Goal: Task Accomplishment & Management: Manage account settings

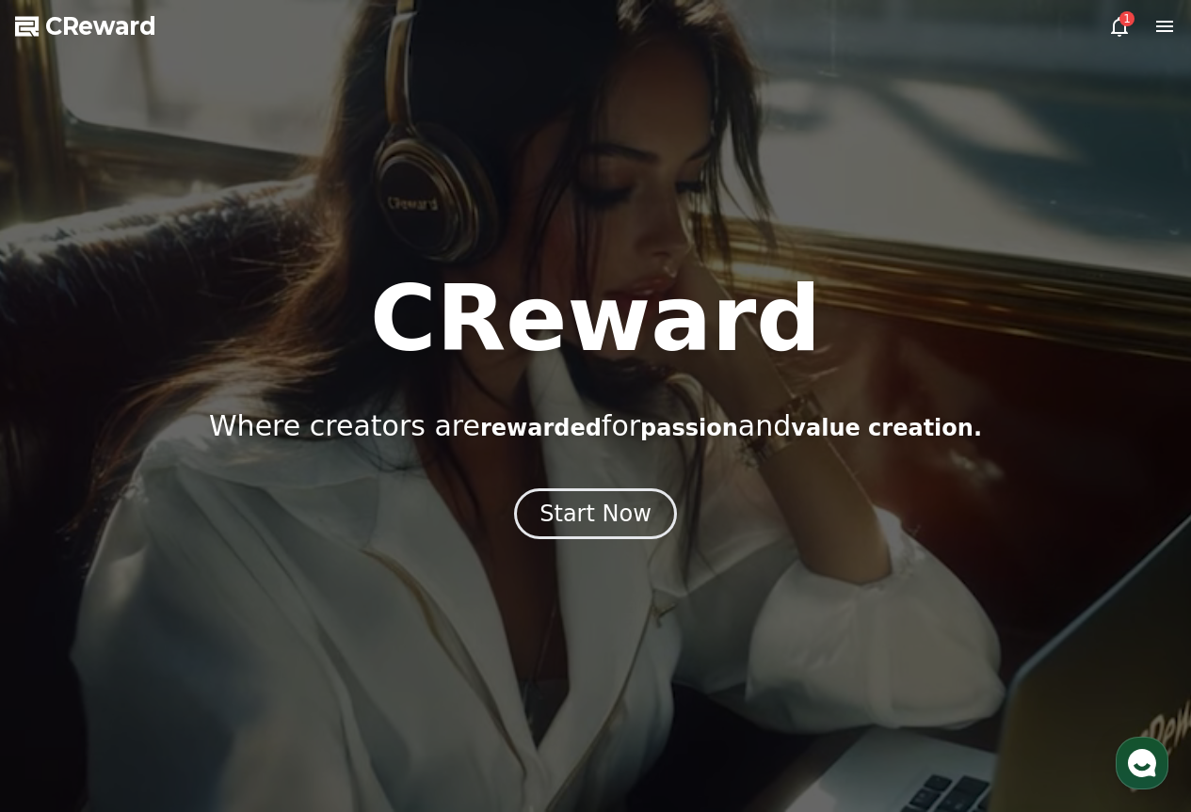
click at [1117, 23] on icon at bounding box center [1119, 26] width 23 height 23
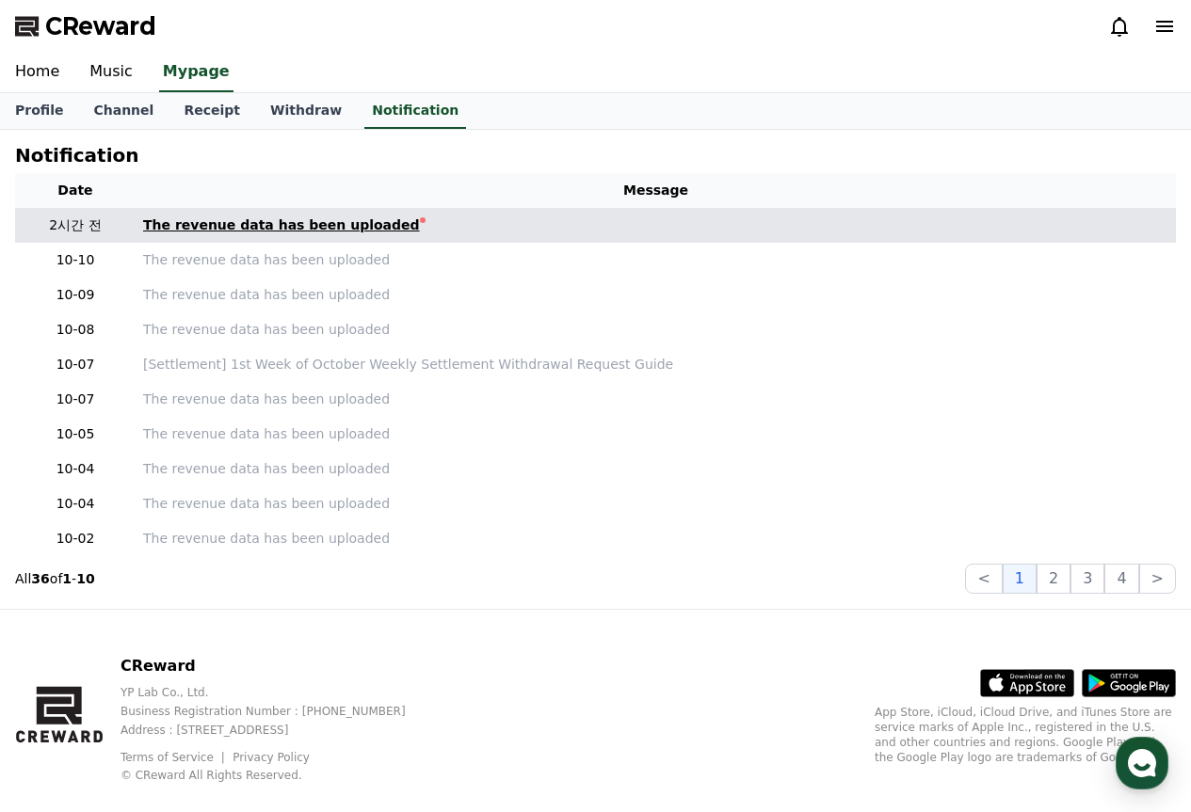
click at [370, 224] on div "The revenue data has been uploaded" at bounding box center [281, 226] width 277 height 20
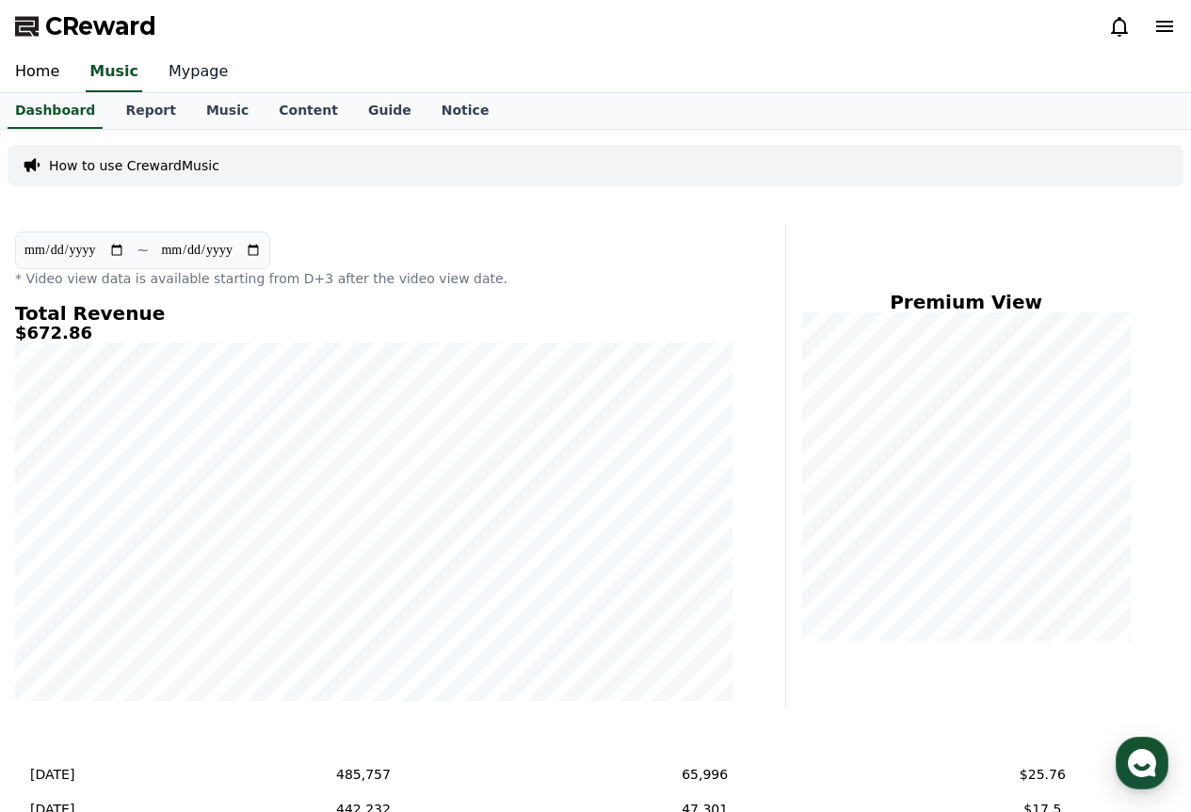
click at [177, 76] on link "Mypage" at bounding box center [197, 73] width 89 height 40
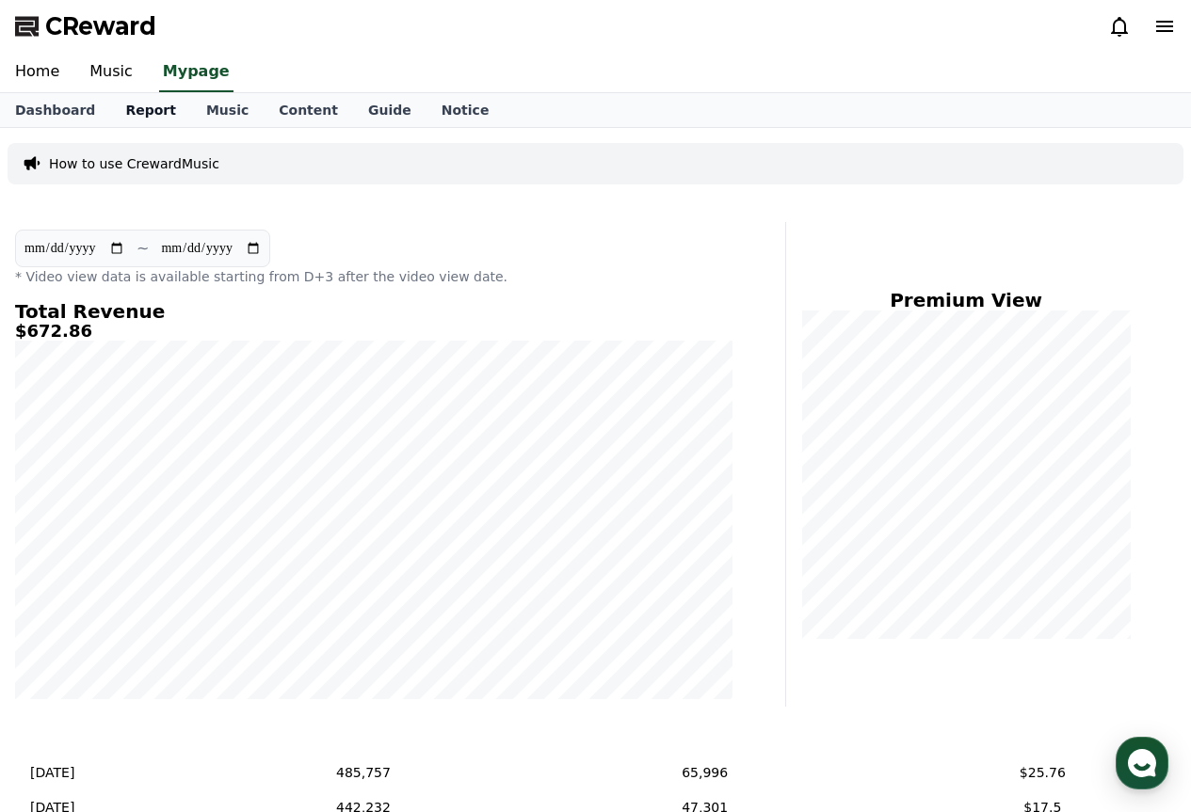
select select "**********"
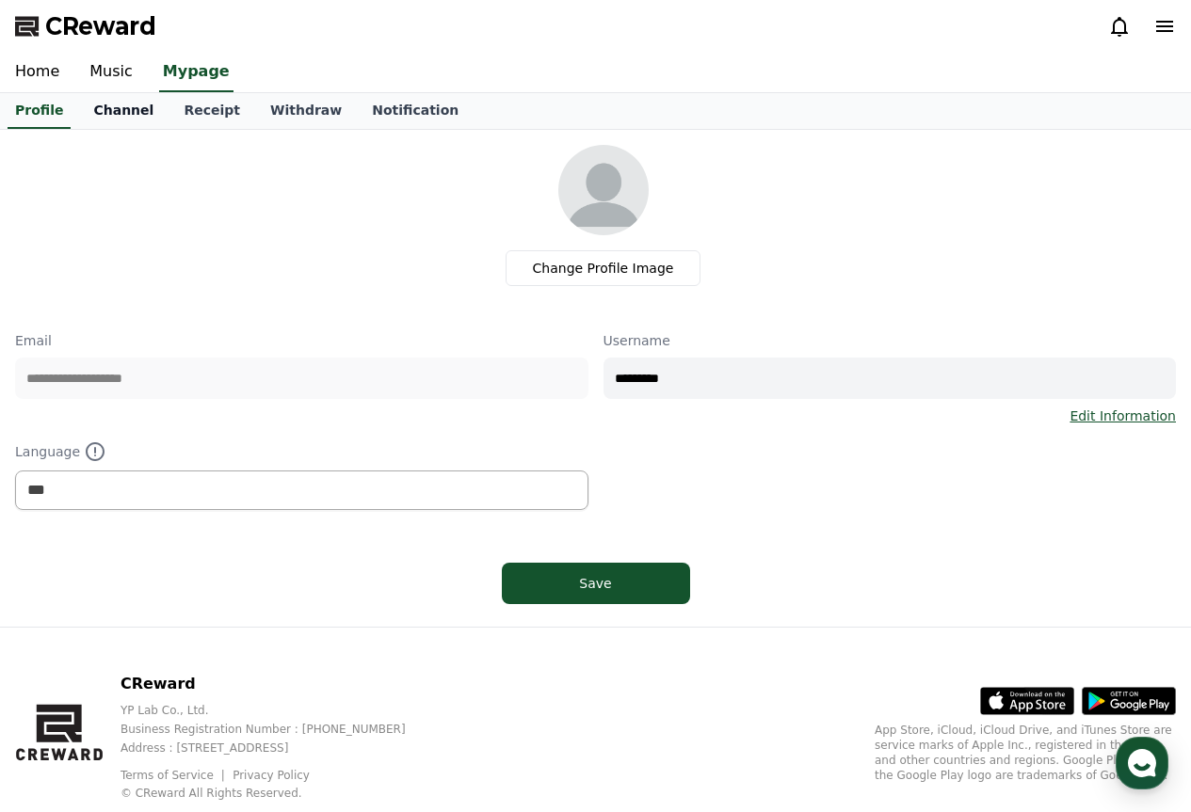
click at [128, 102] on link "Channel" at bounding box center [123, 111] width 90 height 36
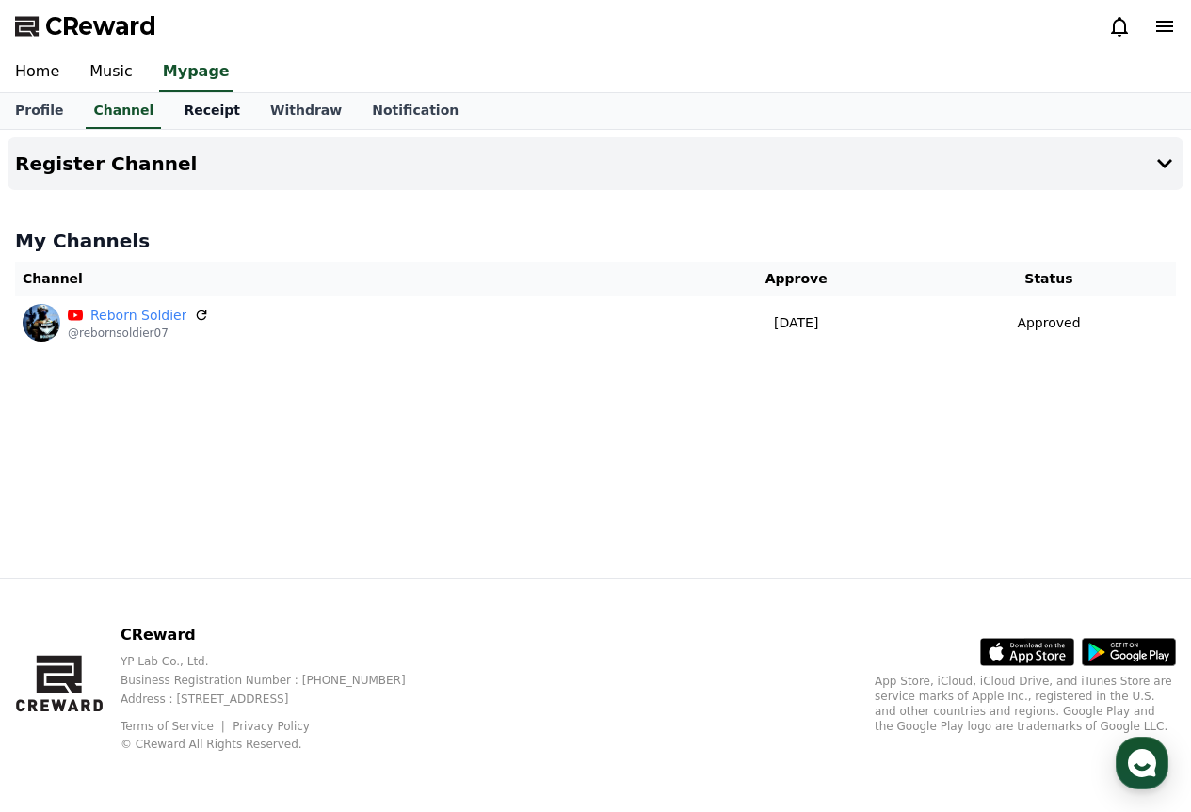
click at [182, 116] on link "Receipt" at bounding box center [211, 111] width 87 height 36
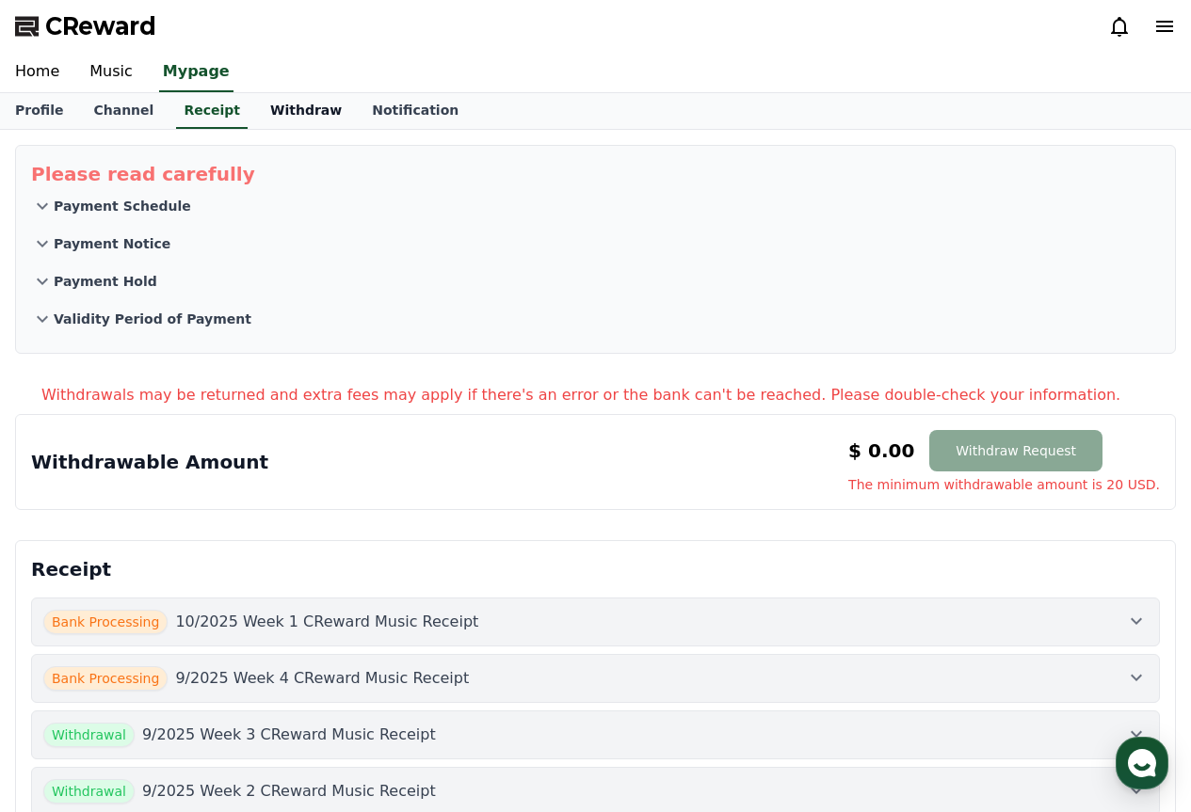
click at [275, 111] on link "Withdraw" at bounding box center [306, 111] width 102 height 36
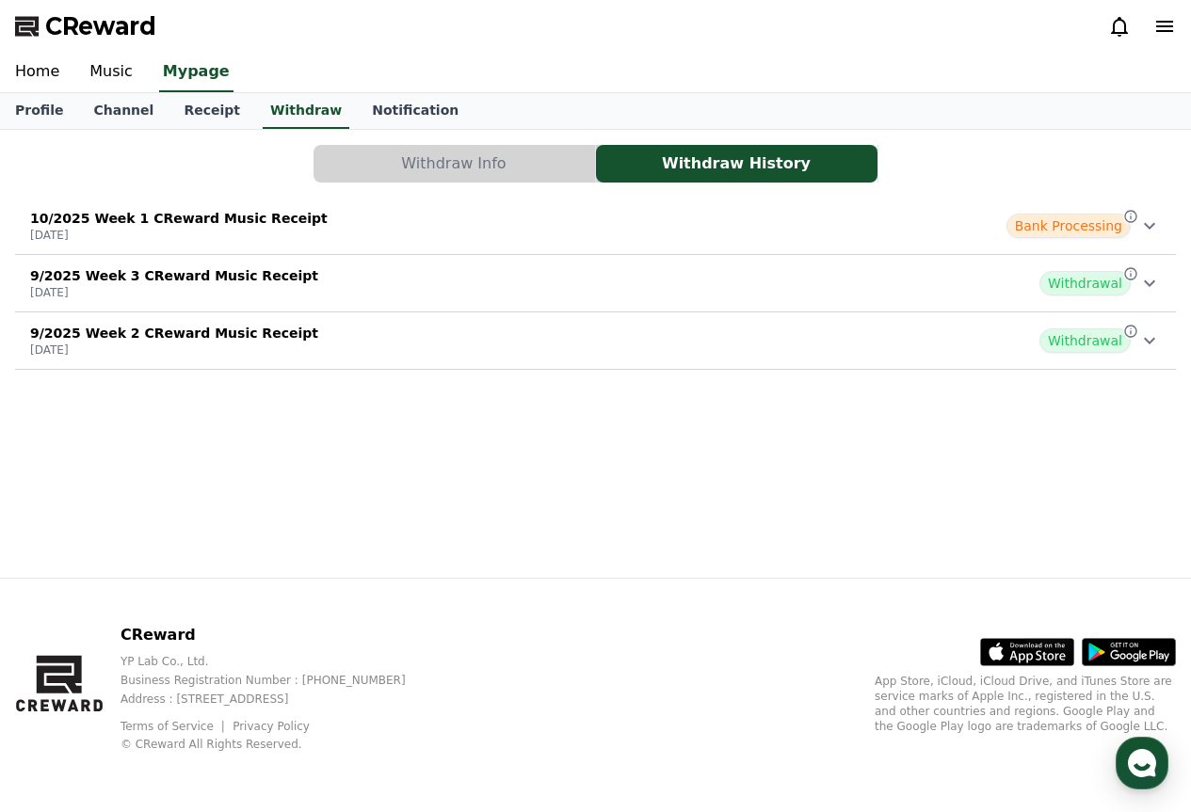
click at [710, 234] on div "10/2025 Week 1 CReward Music Receipt [DATE] Bank Processing" at bounding box center [595, 225] width 1161 height 49
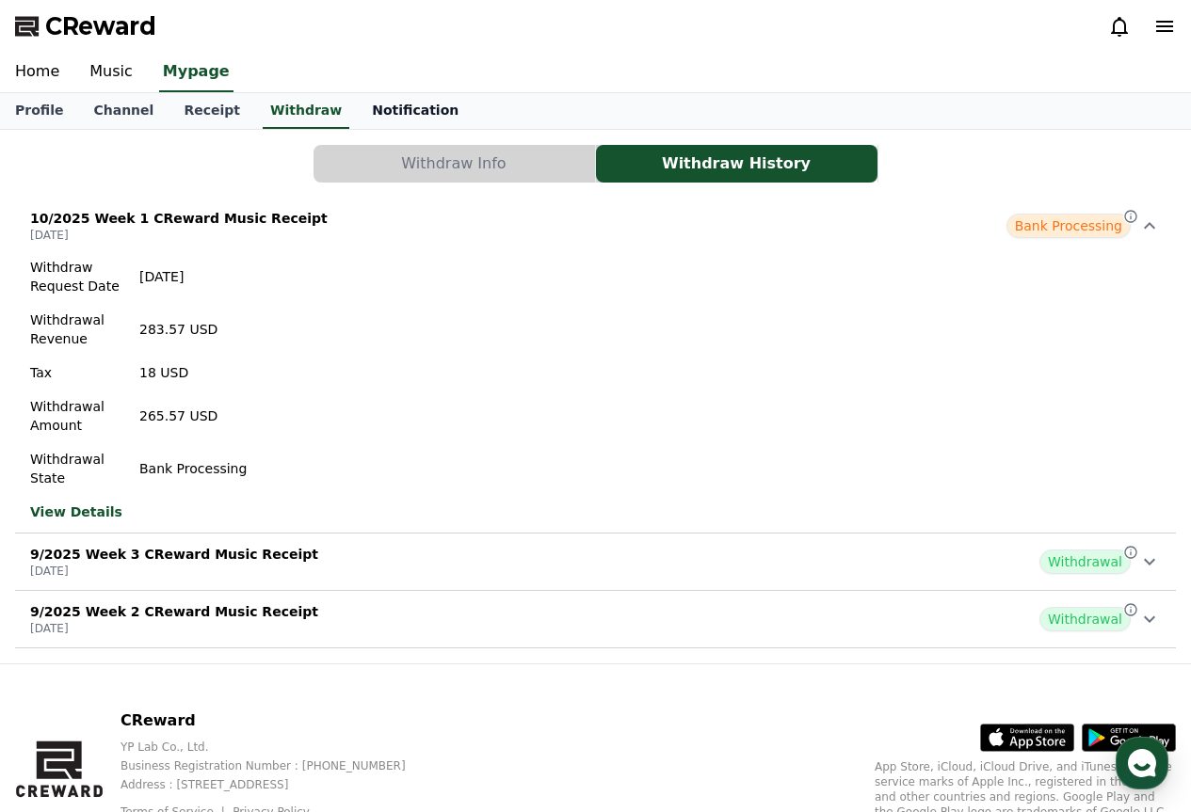
click at [363, 98] on link "Notification" at bounding box center [415, 111] width 117 height 36
